Goal: Entertainment & Leisure: Consume media (video, audio)

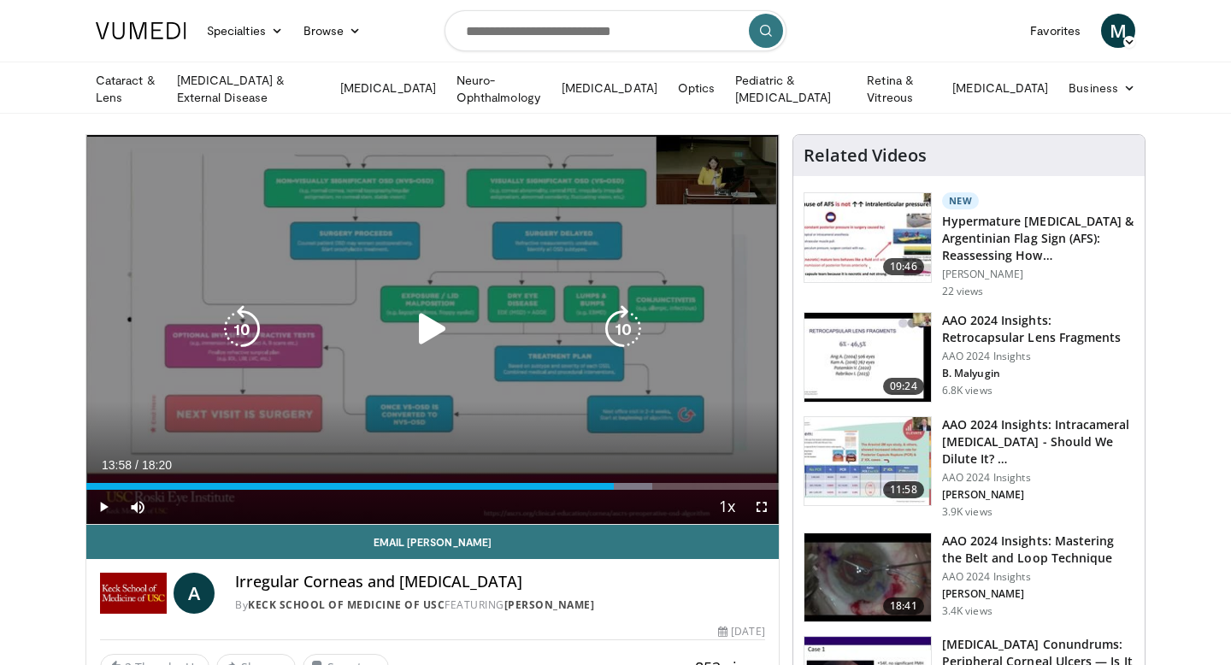
click at [421, 331] on icon "Video Player" at bounding box center [433, 329] width 48 height 48
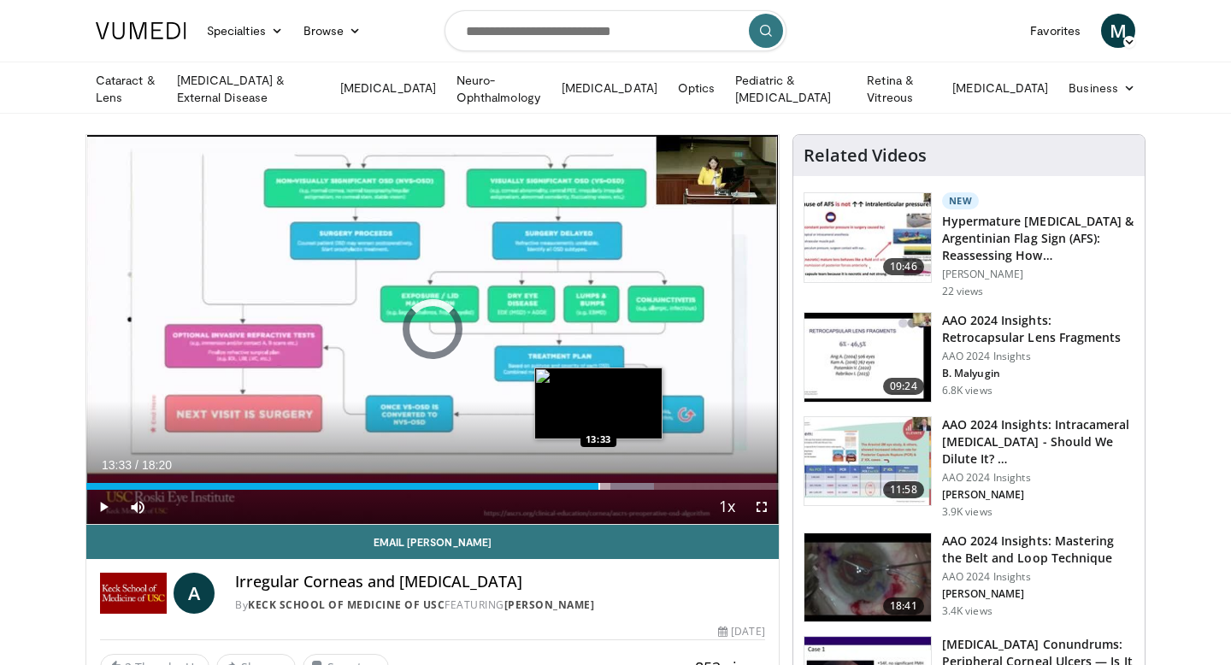
click at [599, 486] on div "Progress Bar" at bounding box center [600, 486] width 2 height 7
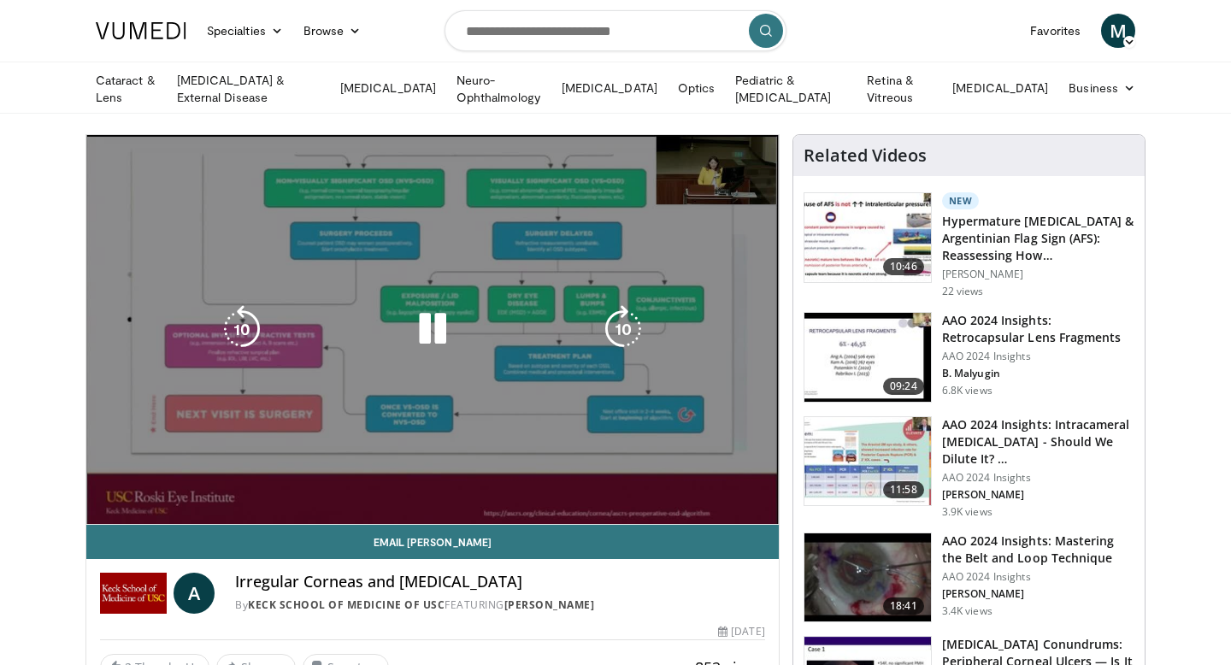
click at [760, 506] on video-js "**********" at bounding box center [432, 330] width 693 height 390
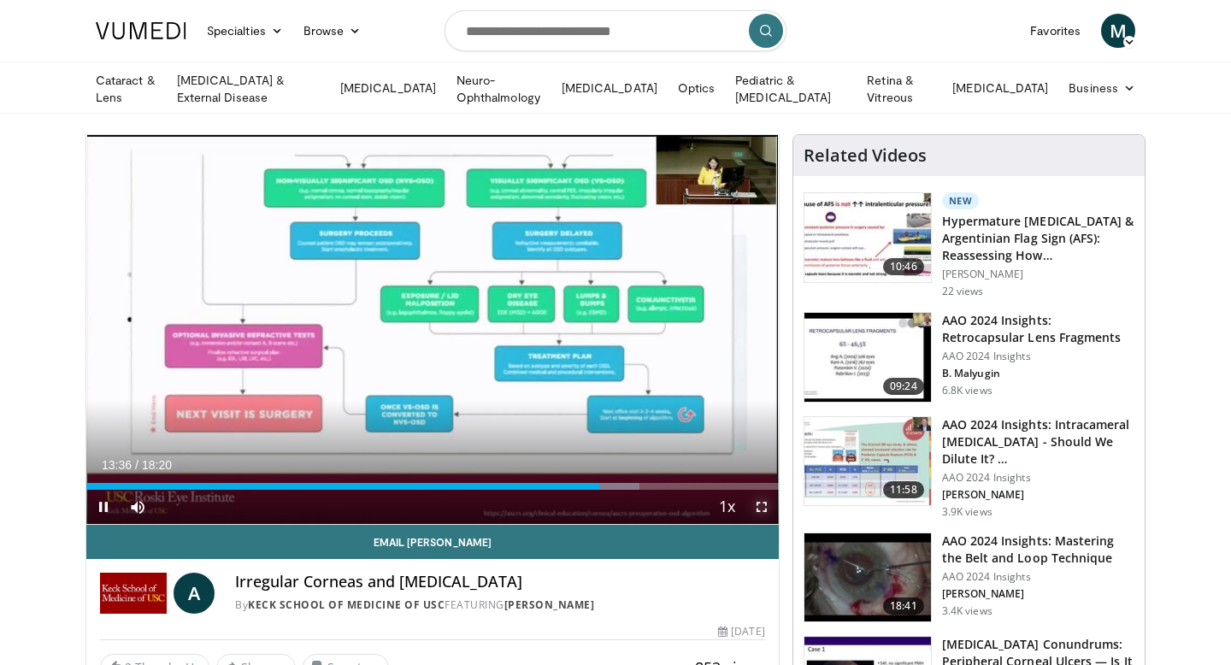
click at [765, 499] on span "Video Player" at bounding box center [762, 507] width 34 height 34
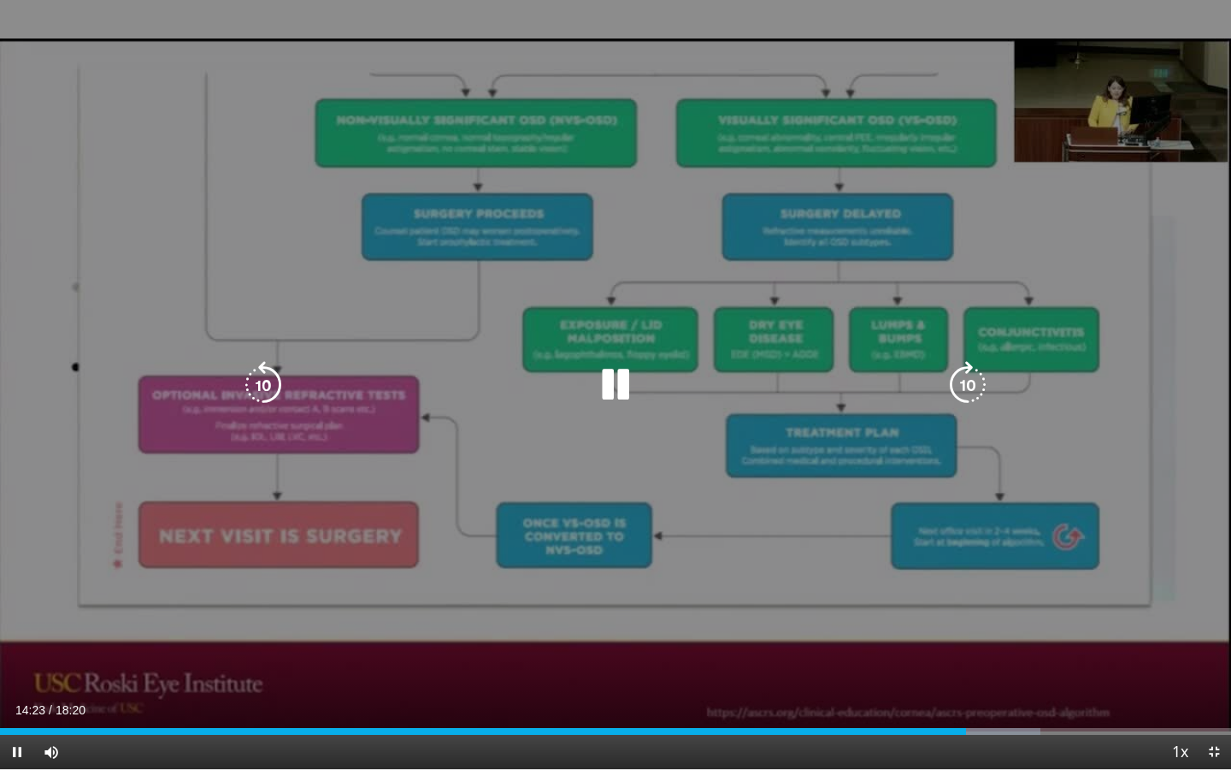
click at [279, 394] on icon "Video Player" at bounding box center [263, 385] width 48 height 48
click at [256, 389] on icon "Video Player" at bounding box center [263, 385] width 48 height 48
click at [256, 388] on icon "Video Player" at bounding box center [263, 385] width 48 height 48
click at [280, 383] on icon "Video Player" at bounding box center [263, 385] width 48 height 48
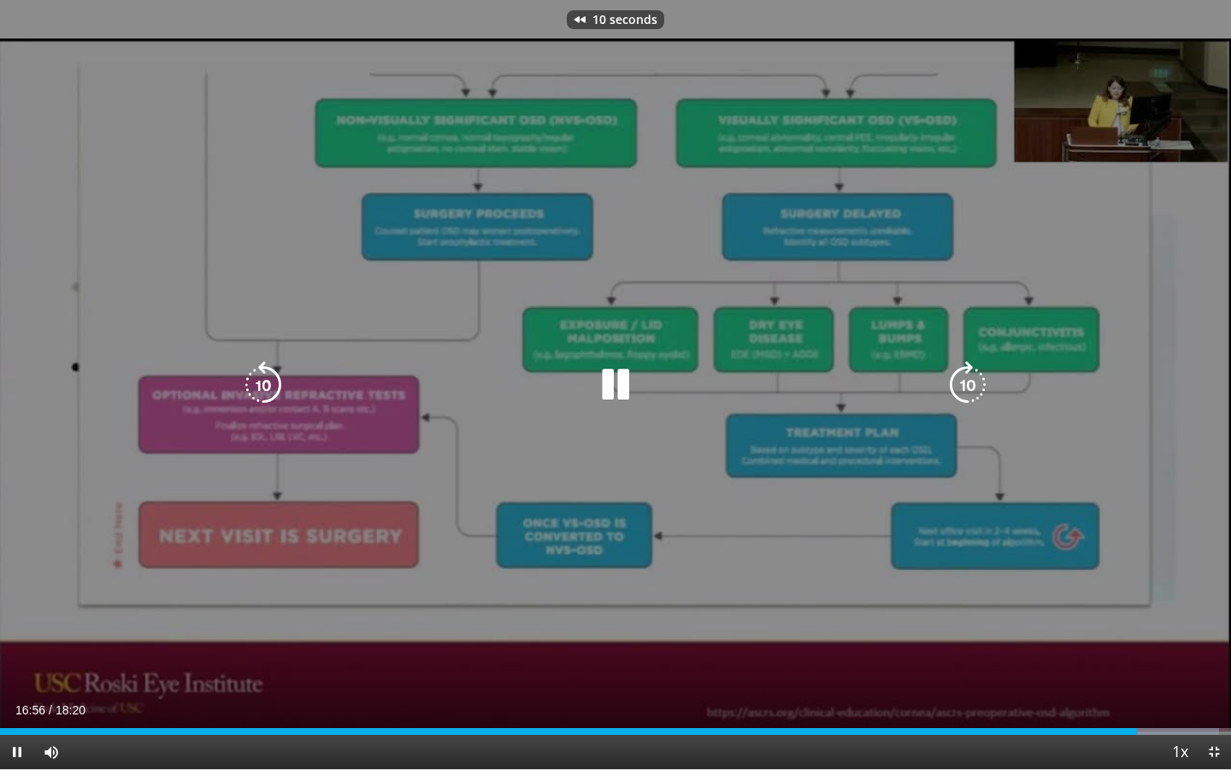
click at [280, 383] on icon "Video Player" at bounding box center [263, 385] width 48 height 48
click at [269, 383] on icon "Video Player" at bounding box center [263, 385] width 48 height 48
click at [263, 377] on icon "Video Player" at bounding box center [263, 385] width 48 height 48
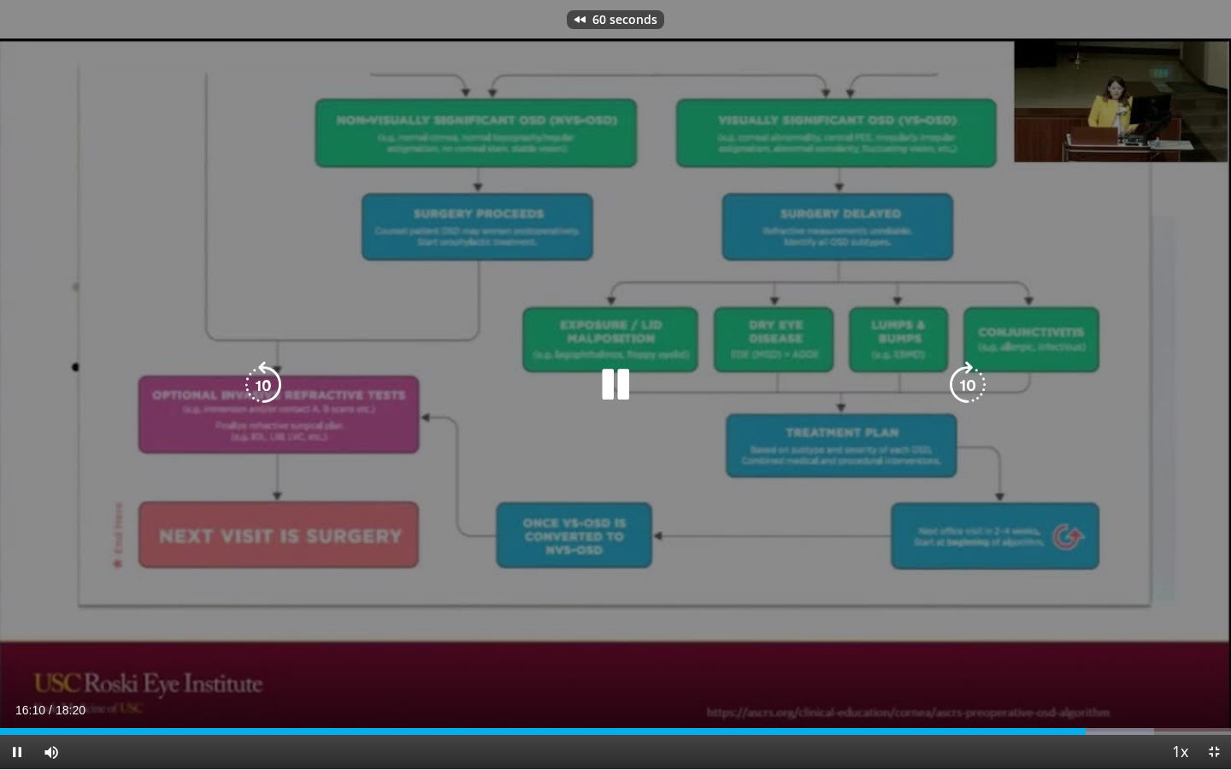
click at [502, 331] on div "60 seconds Tap to unmute" at bounding box center [615, 384] width 1231 height 769
click at [275, 378] on icon "Video Player" at bounding box center [263, 385] width 48 height 48
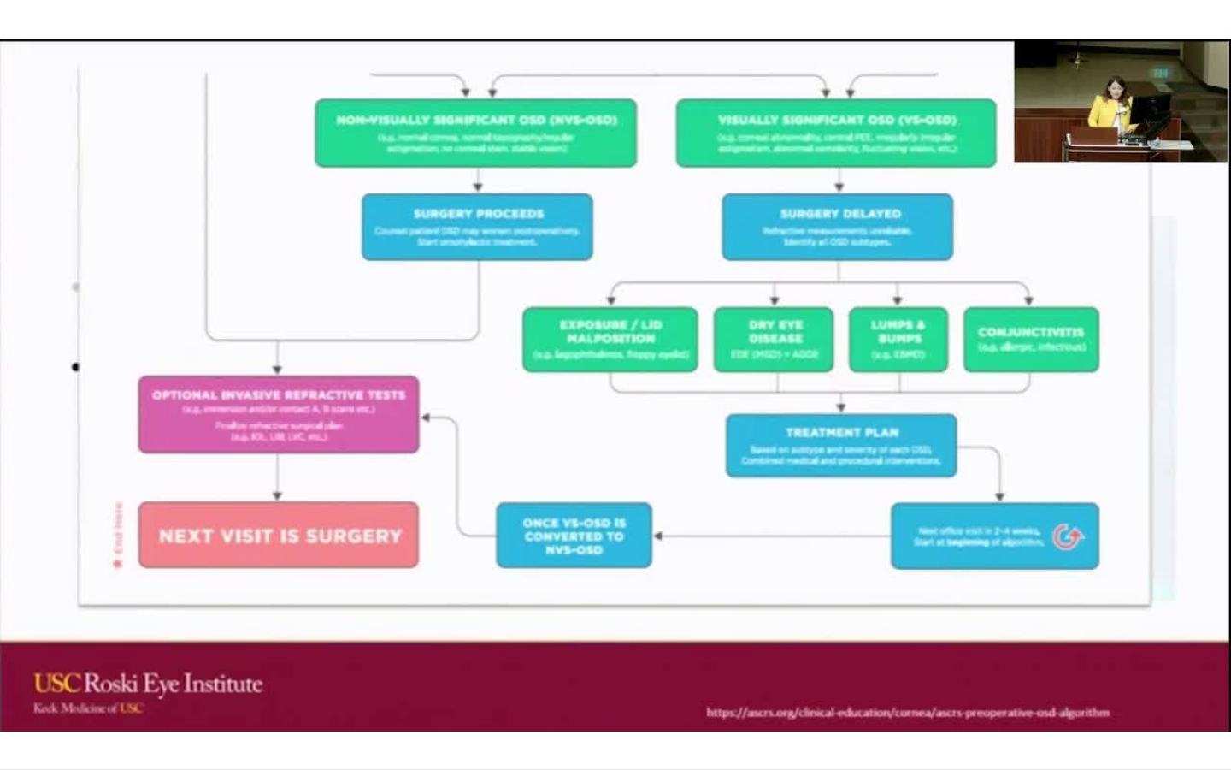
click at [275, 378] on div "20 seconds Tap to unmute" at bounding box center [615, 384] width 1231 height 769
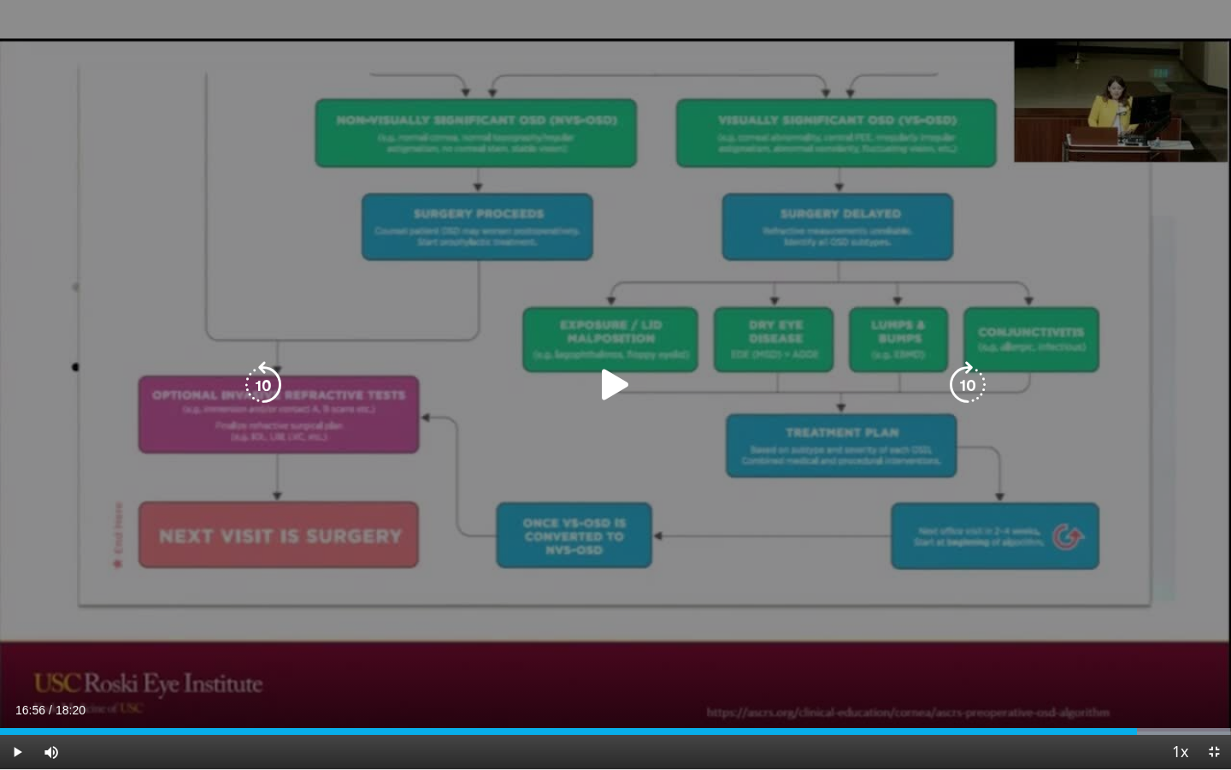
click at [260, 366] on icon "Video Player" at bounding box center [263, 385] width 48 height 48
click at [602, 391] on icon "Video Player" at bounding box center [616, 385] width 48 height 48
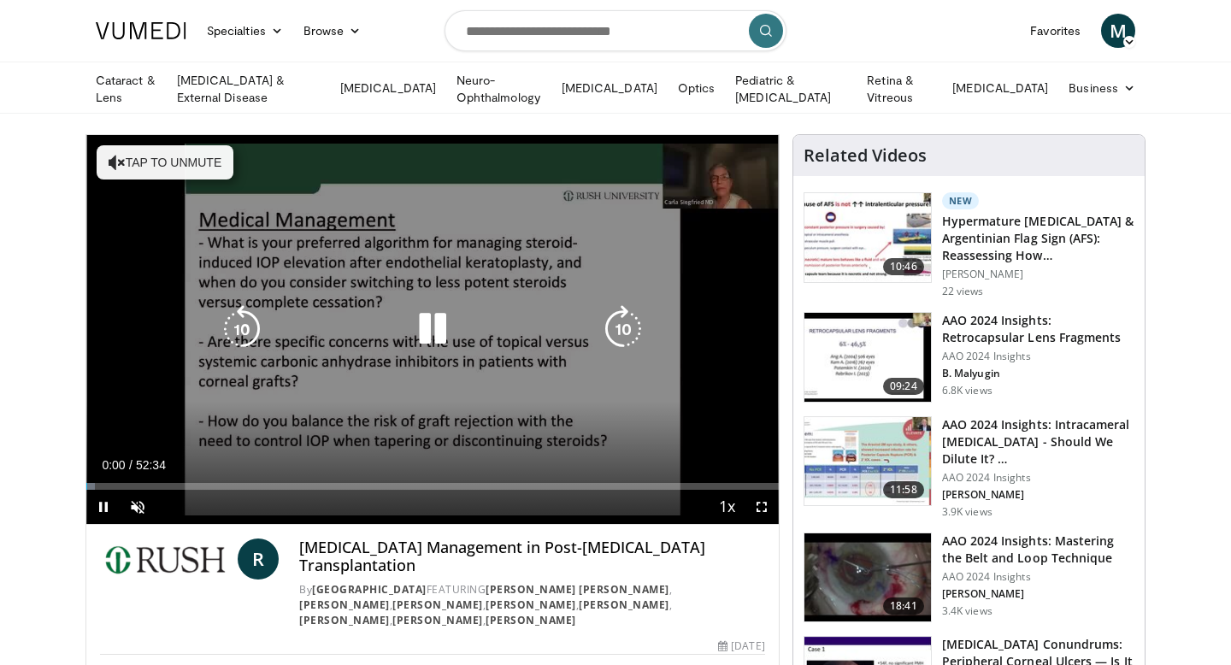
click at [418, 338] on icon "Video Player" at bounding box center [433, 329] width 48 height 48
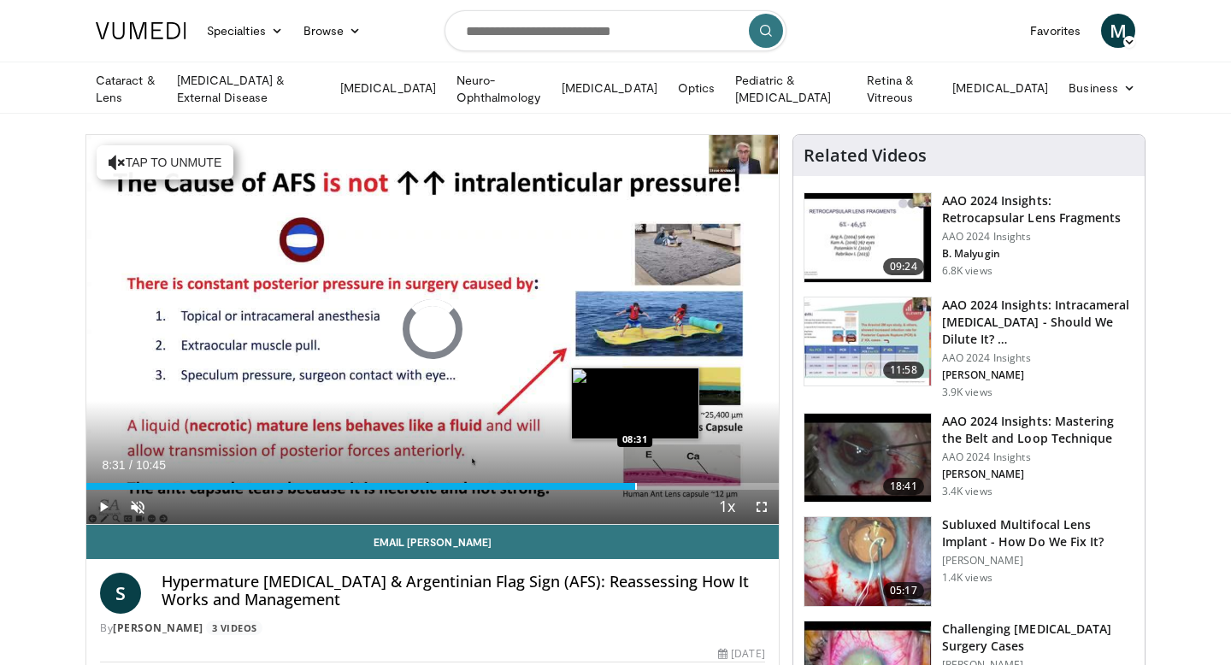
click at [635, 484] on div "Progress Bar" at bounding box center [636, 486] width 2 height 7
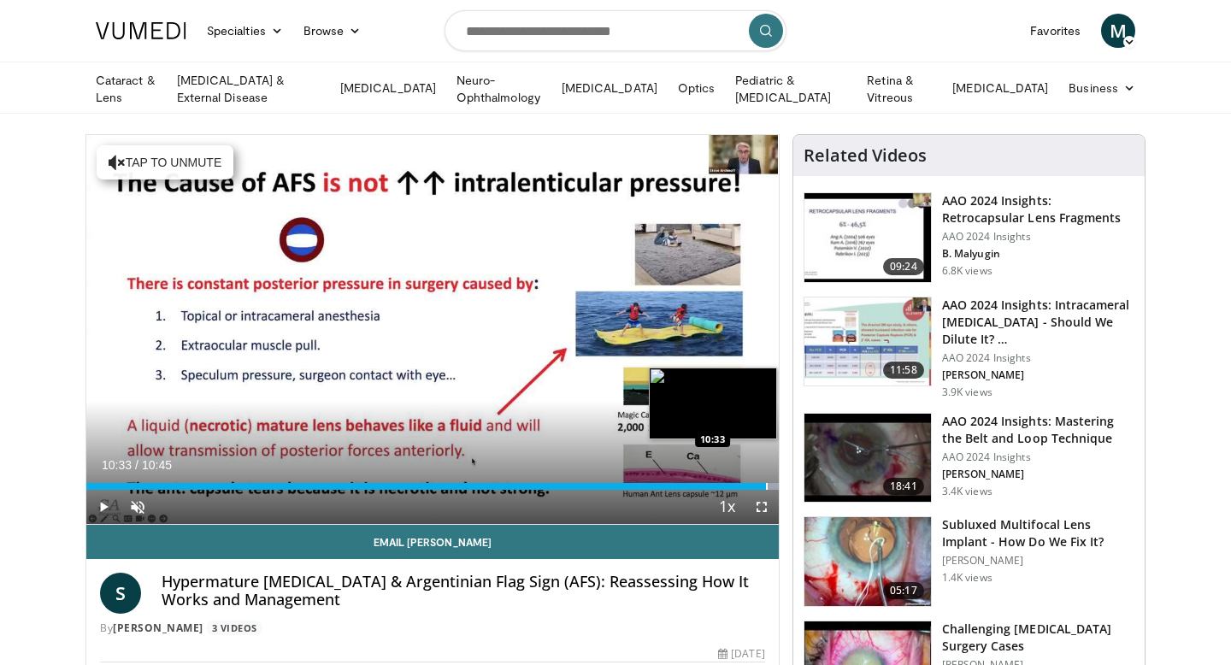
drag, startPoint x: 635, startPoint y: 484, endPoint x: 766, endPoint y: 482, distance: 130.8
click at [766, 483] on div "Progress Bar" at bounding box center [767, 486] width 2 height 7
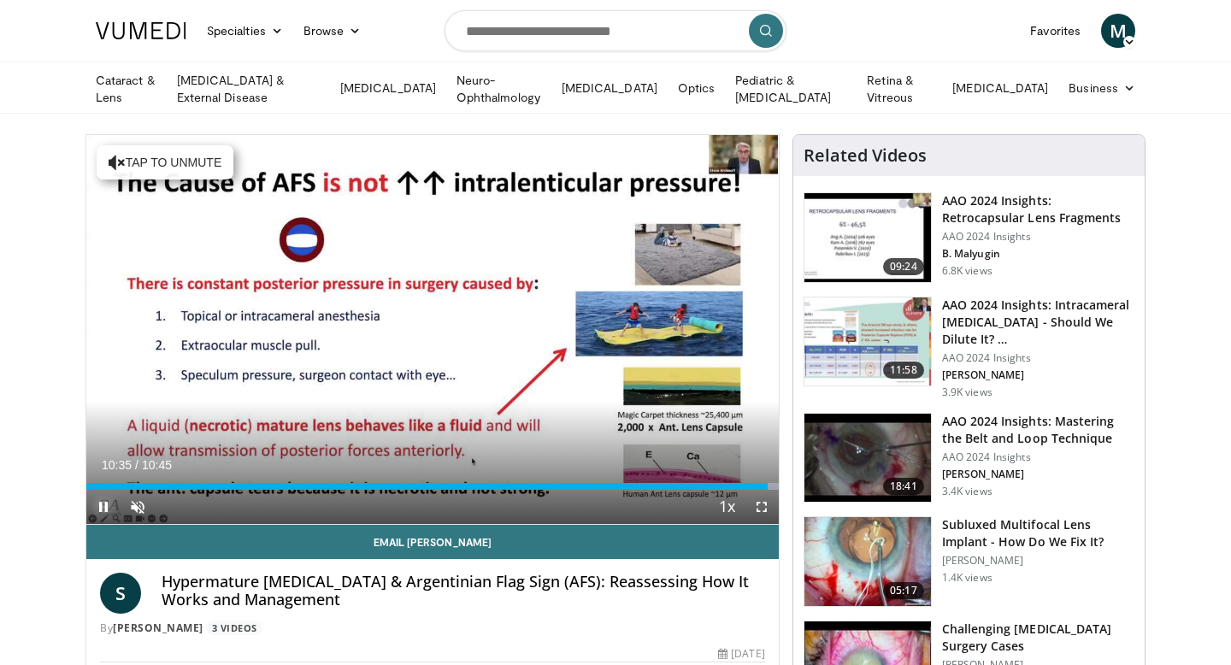
click at [104, 501] on span "Video Player" at bounding box center [103, 507] width 34 height 34
click at [103, 505] on span "Video Player" at bounding box center [103, 507] width 34 height 34
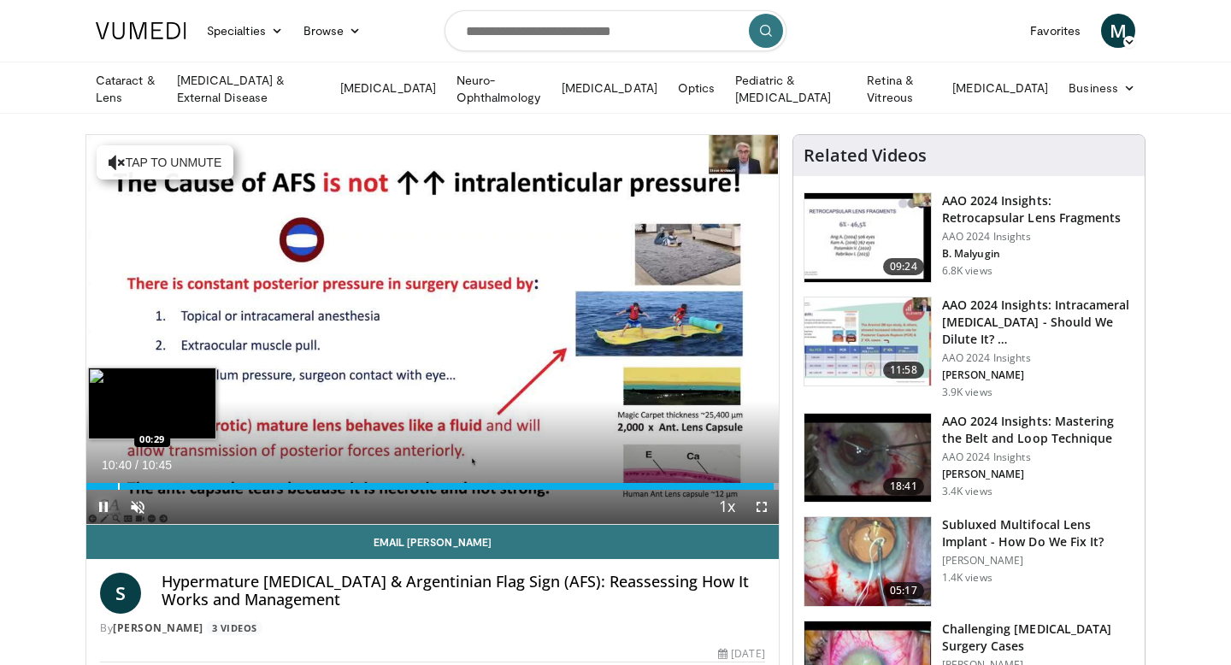
click at [118, 483] on div "Progress Bar" at bounding box center [119, 486] width 2 height 7
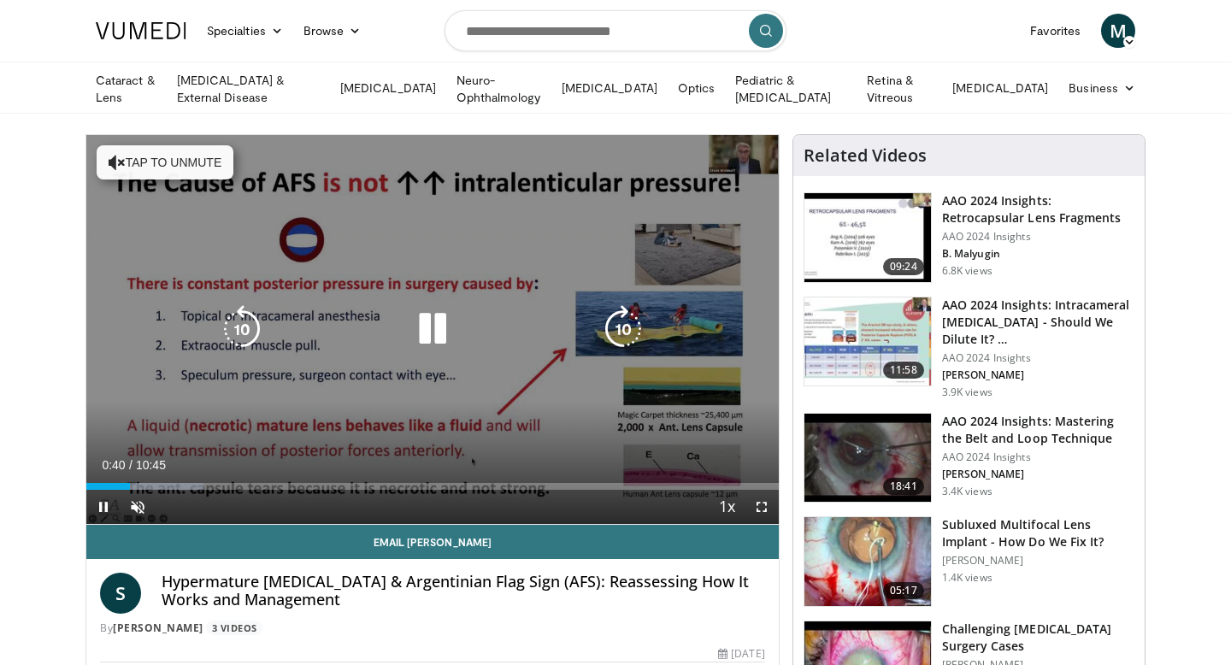
click at [430, 350] on icon "Video Player" at bounding box center [433, 329] width 48 height 48
